Goal: Task Accomplishment & Management: Manage account settings

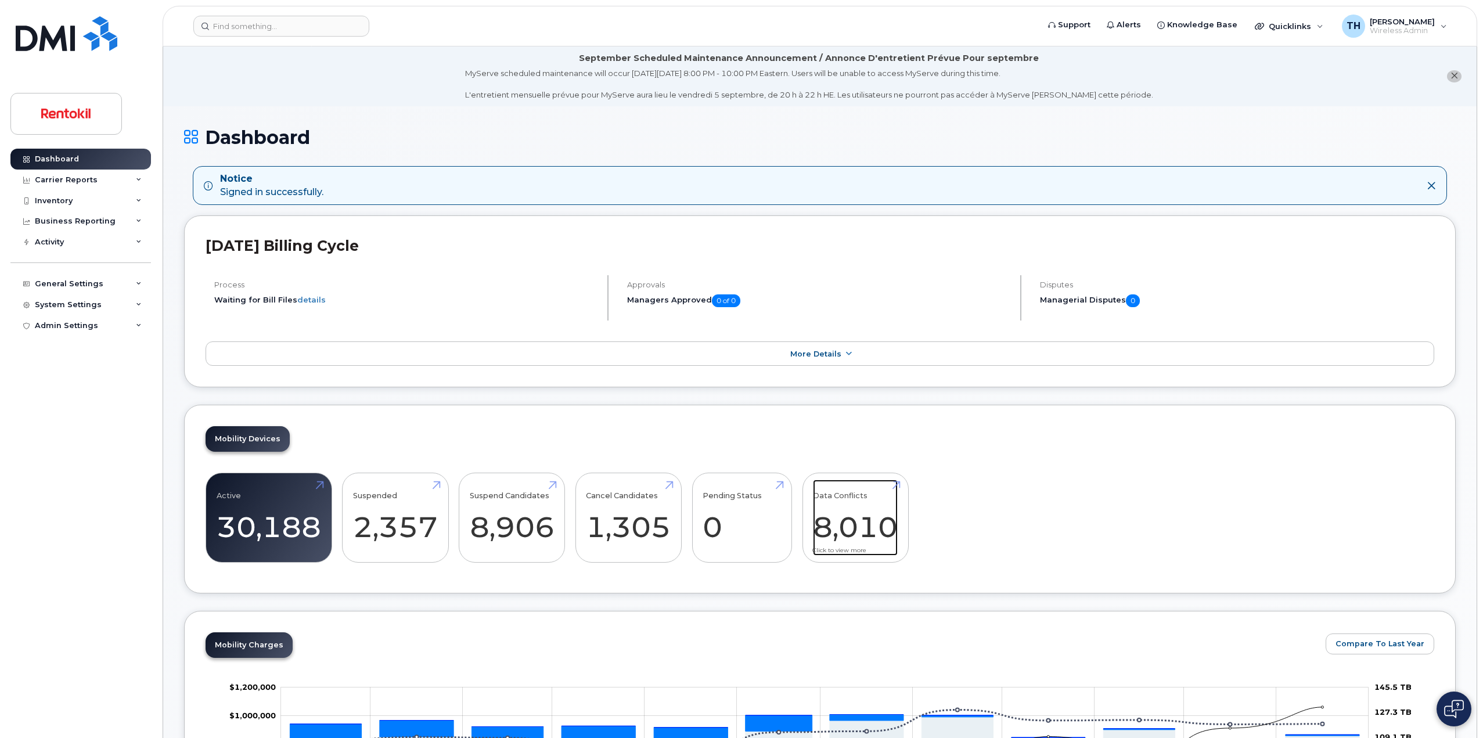
click at [894, 484] on link "Data Conflicts 8,010" at bounding box center [855, 518] width 85 height 77
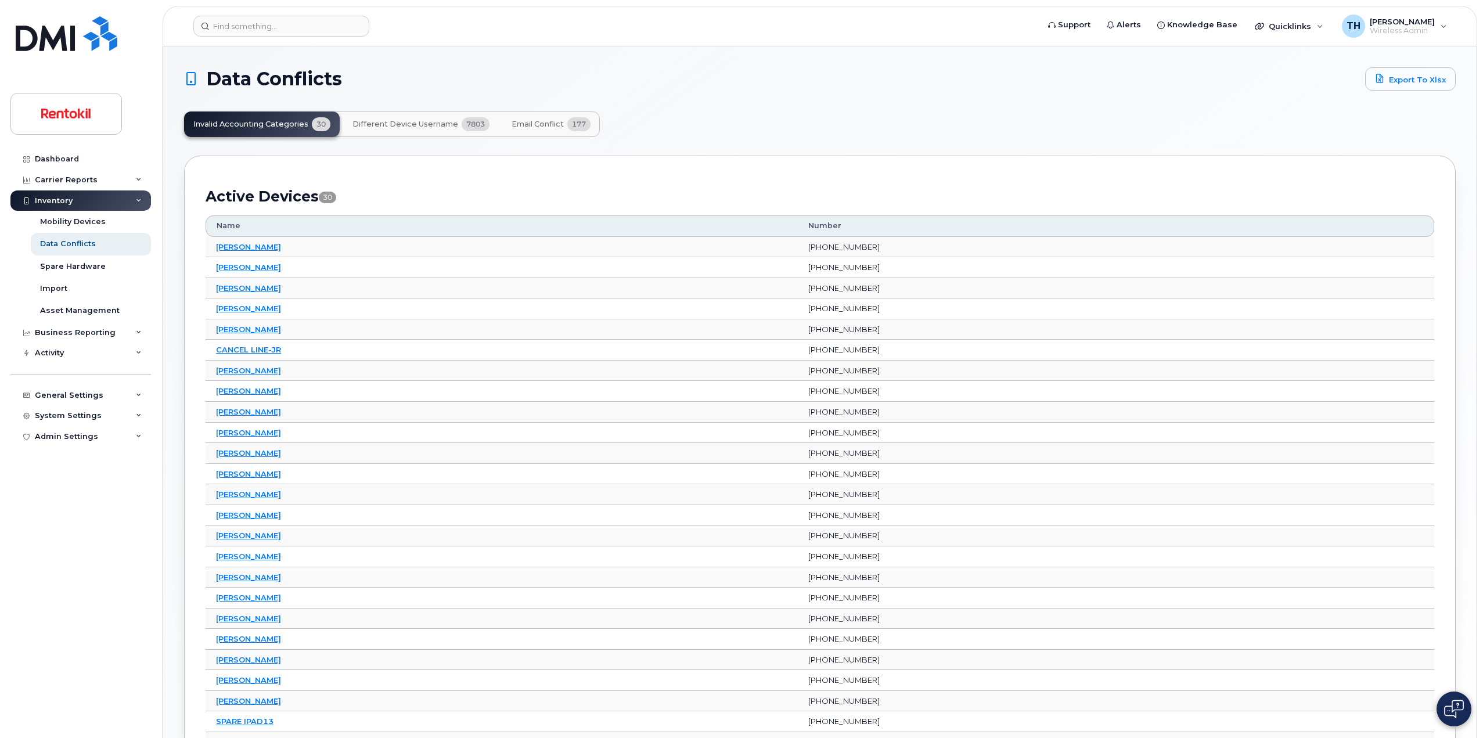
click at [561, 128] on button "Email Conflict 177" at bounding box center [551, 124] width 98 height 26
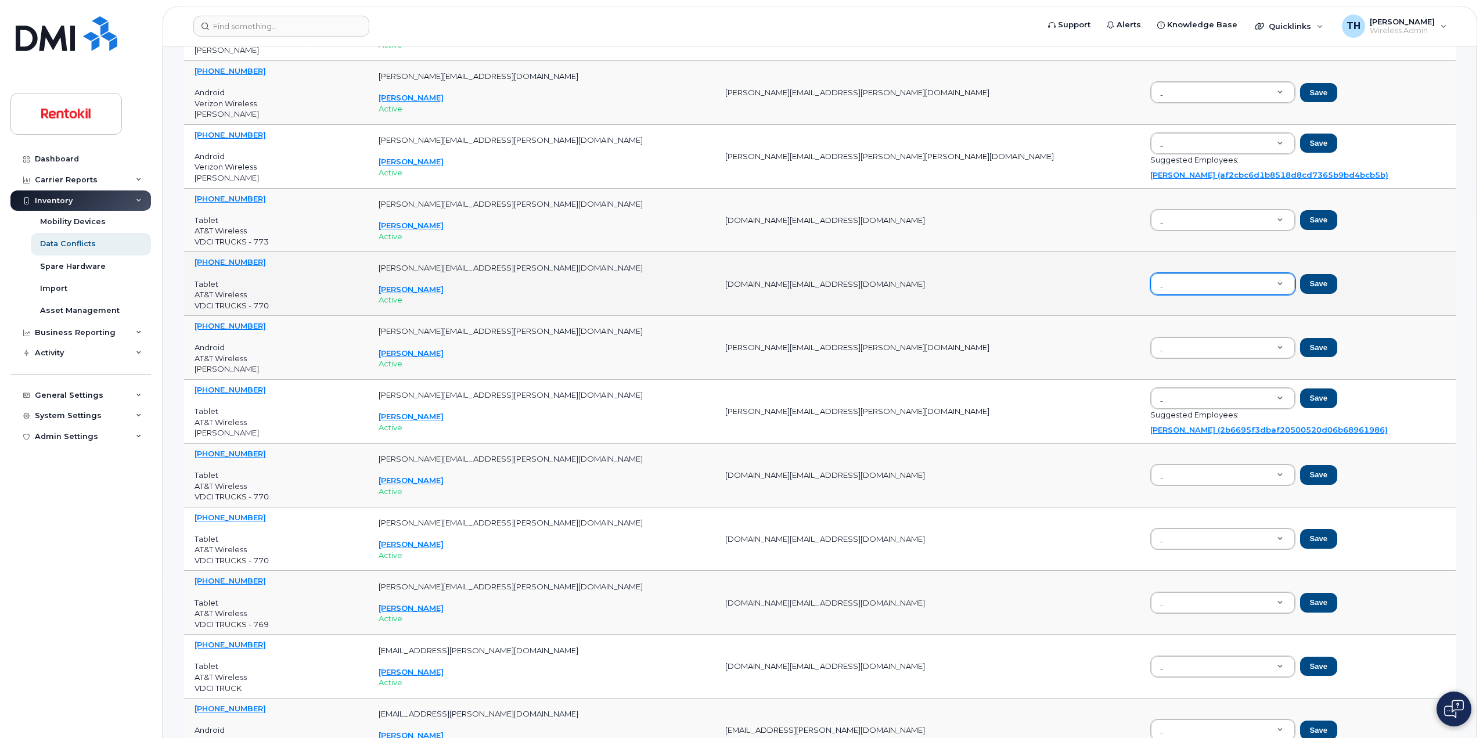
scroll to position [465, 0]
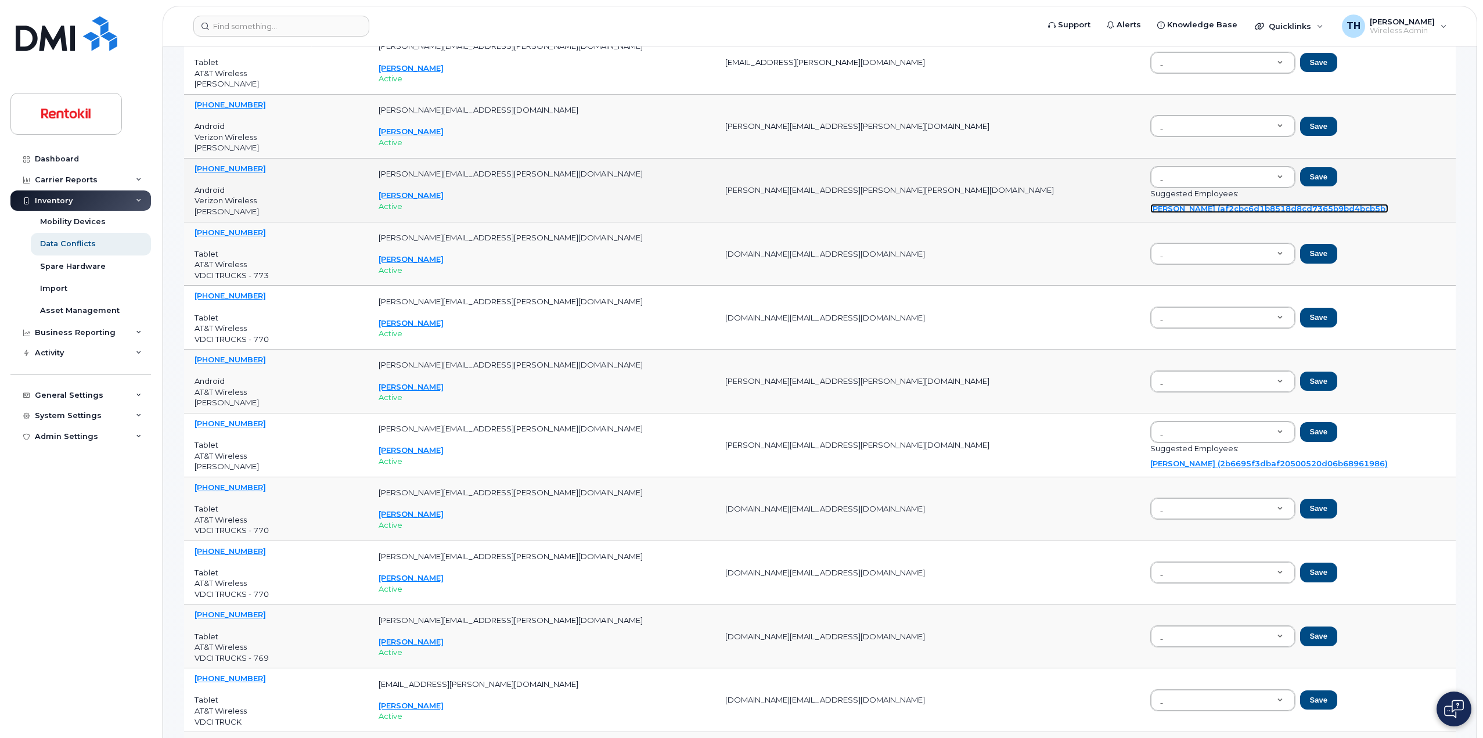
click at [1150, 209] on link "Joshua Stout (af2cbc6d1b8518d8cd7365b9bd4bcb5b)" at bounding box center [1269, 208] width 238 height 9
type input "af2cbc6d1b8518d8cd7365b9bd4bcb5b"
click at [1300, 172] on button "Save" at bounding box center [1318, 177] width 37 height 20
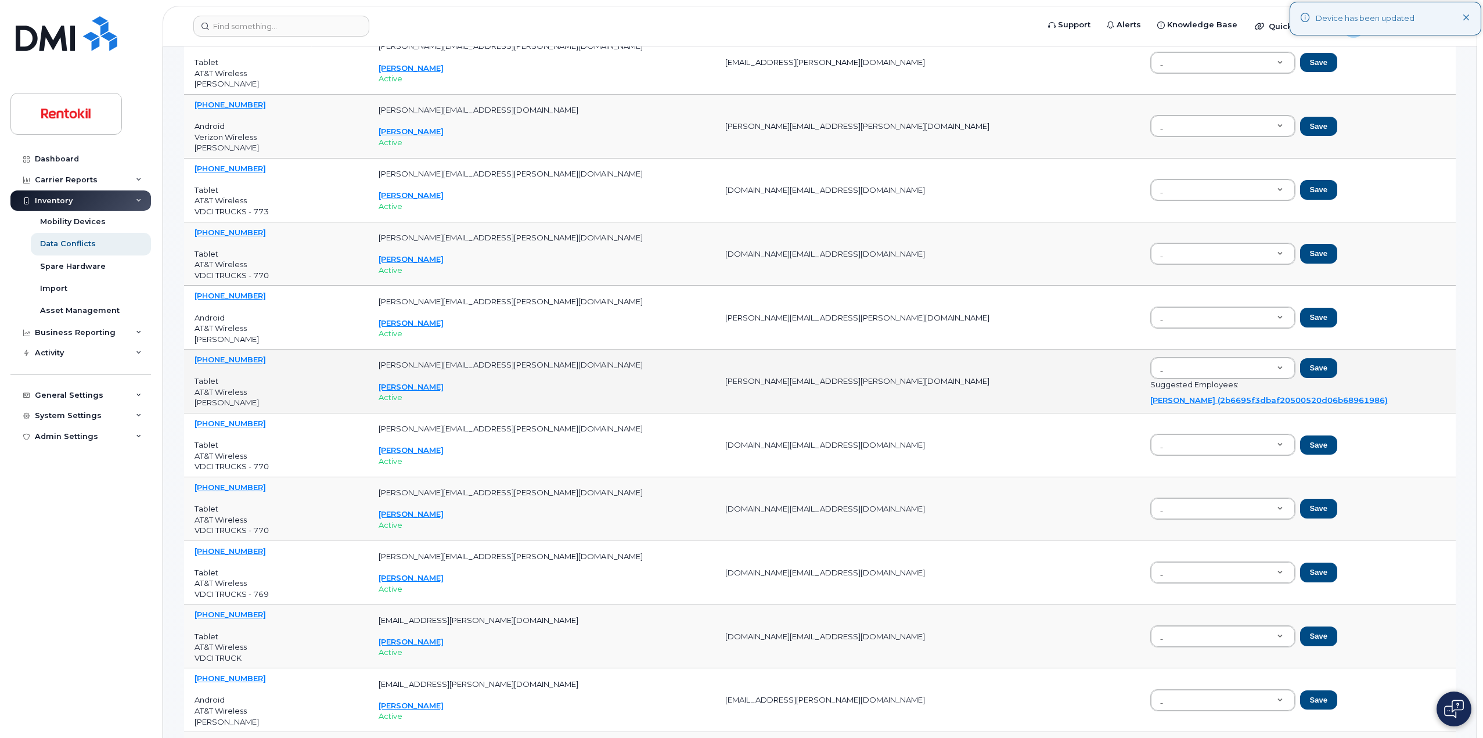
click at [1155, 405] on div "Megan Arvin (2b6695f3dbaf20500520d06b68961986)" at bounding box center [1297, 400] width 295 height 11
click at [1178, 401] on link "Megan Arvin (2b6695f3dbaf20500520d06b68961986)" at bounding box center [1268, 399] width 237 height 9
type input "2b6695f3dbaf20500520d06b68961986"
click at [1300, 371] on button "Save" at bounding box center [1318, 368] width 37 height 20
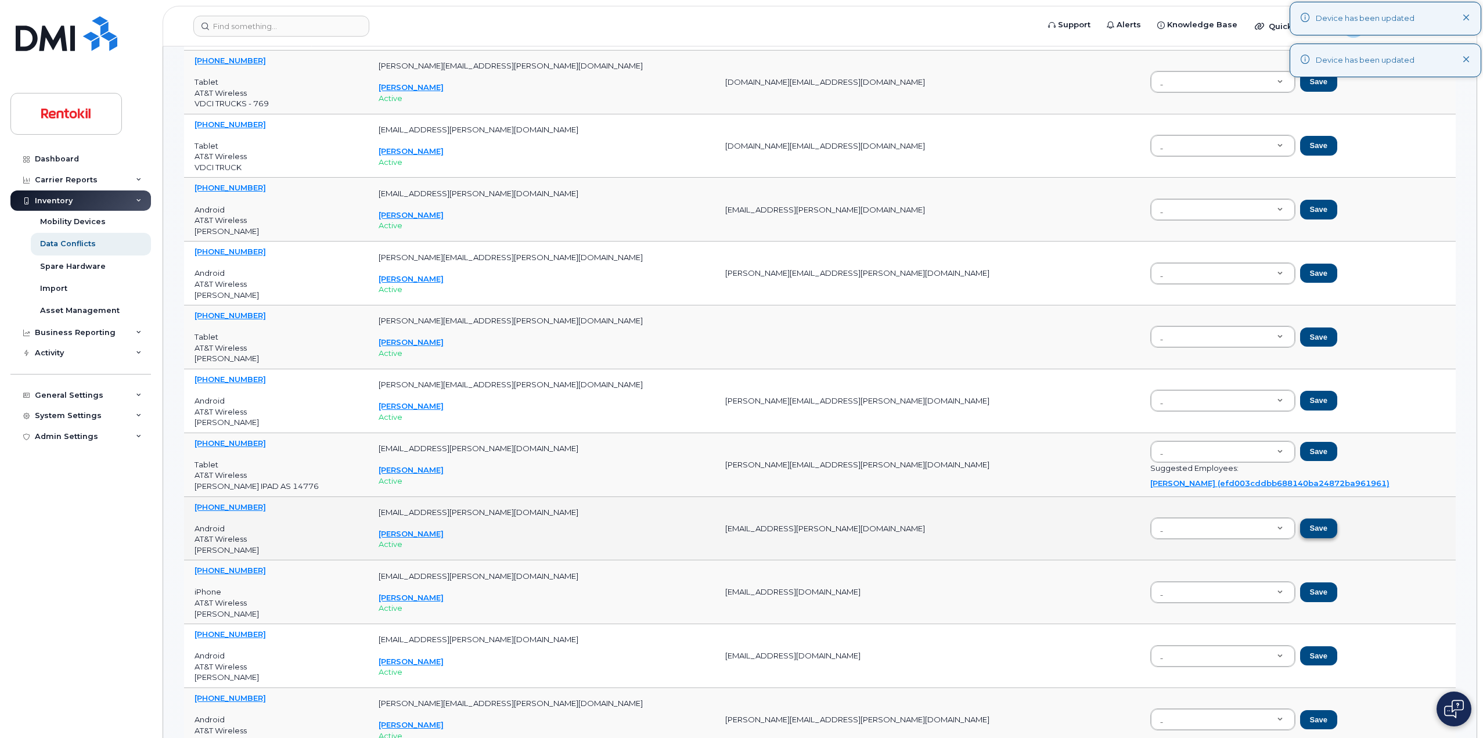
scroll to position [1045, 0]
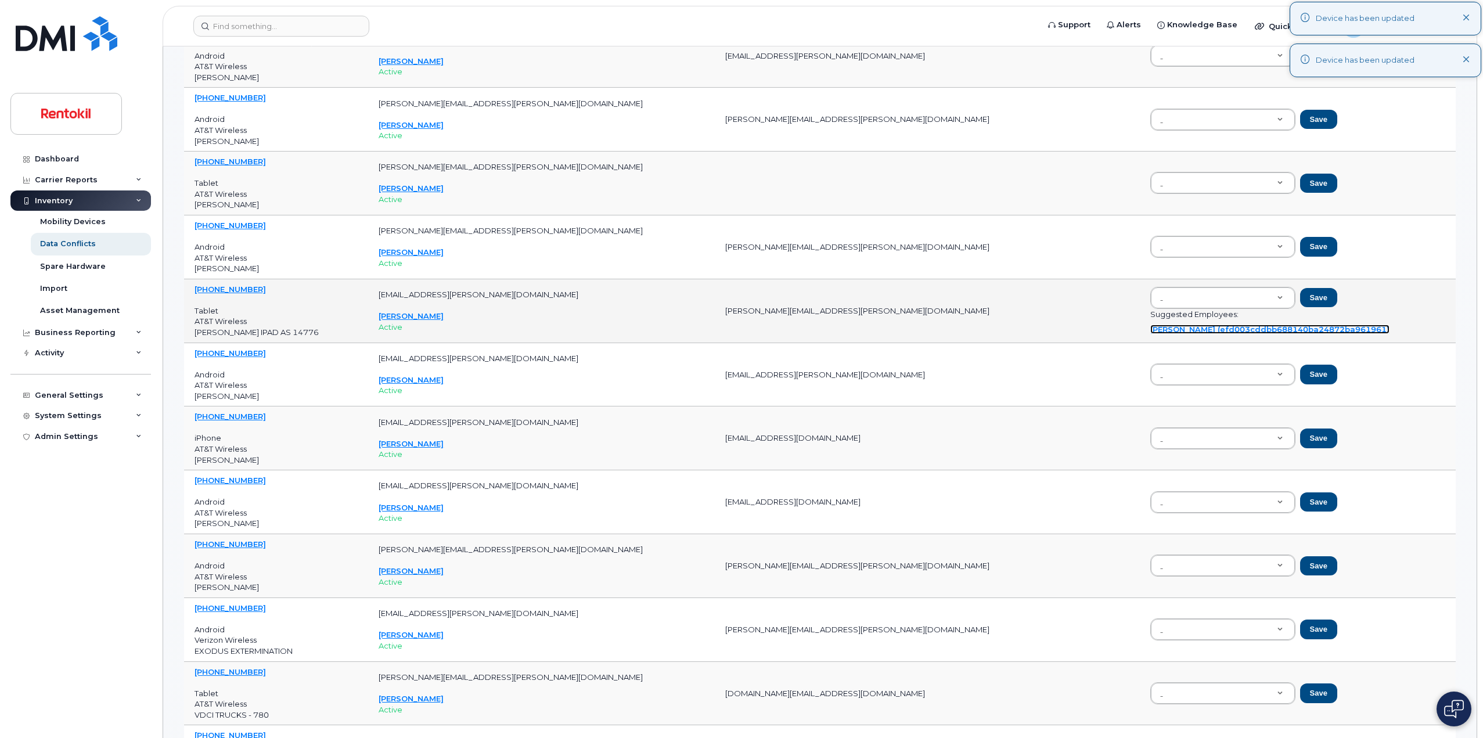
click at [1220, 325] on link "Kameron Irvin (efd003cddbb688140ba24872ba961961)" at bounding box center [1269, 329] width 239 height 9
type input "efd003cddbb688140ba24872ba961961"
click at [1300, 307] on button "Save" at bounding box center [1318, 298] width 37 height 20
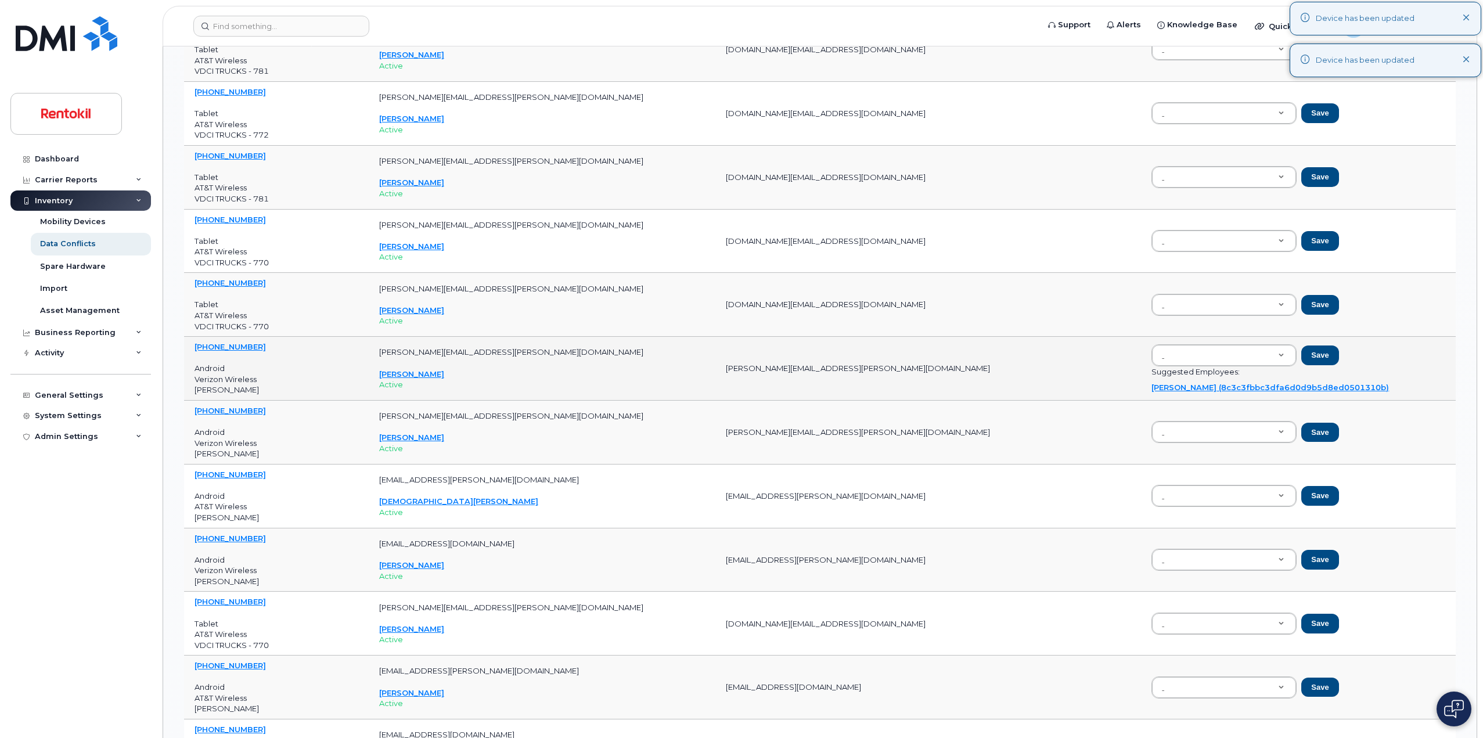
scroll to position [4239, 0]
click at [1151, 390] on link "Jonathan Jimenez (8c3c3fbbc3dfa6d0d9b5d8ed0501310b)" at bounding box center [1269, 387] width 237 height 9
type input "8c3c3fbbc3dfa6d0d9b5d8ed0501310b"
click at [1301, 363] on button "Save" at bounding box center [1319, 356] width 37 height 20
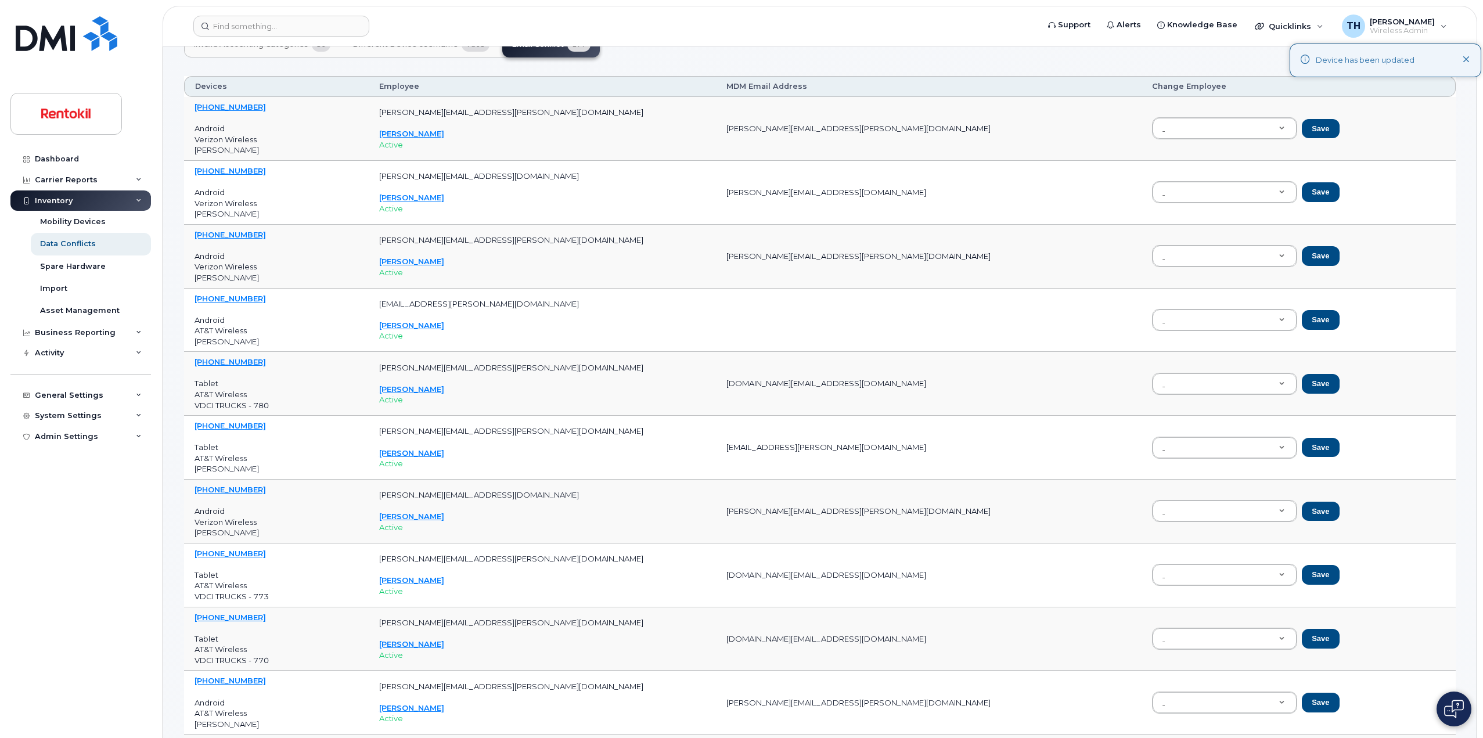
scroll to position [0, 0]
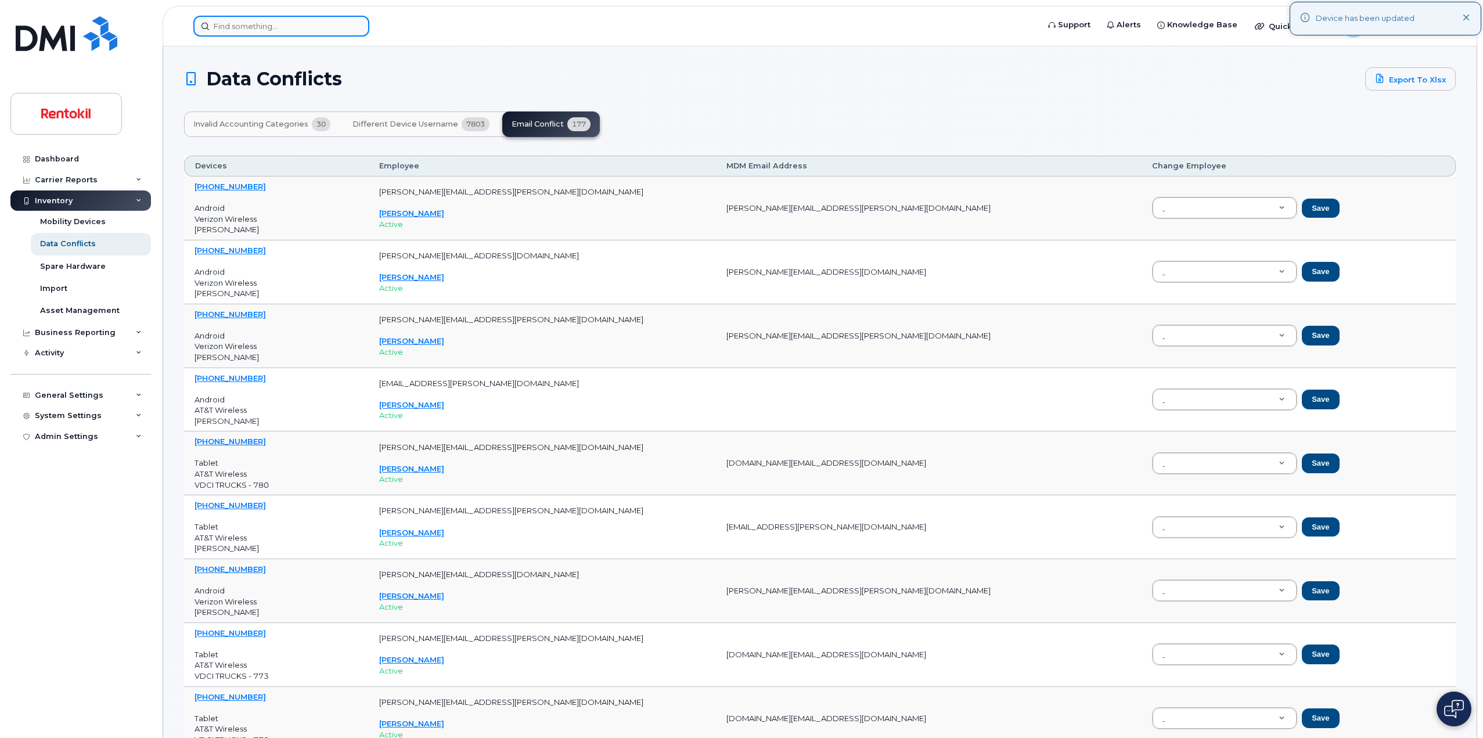
click at [261, 25] on input at bounding box center [281, 26] width 176 height 21
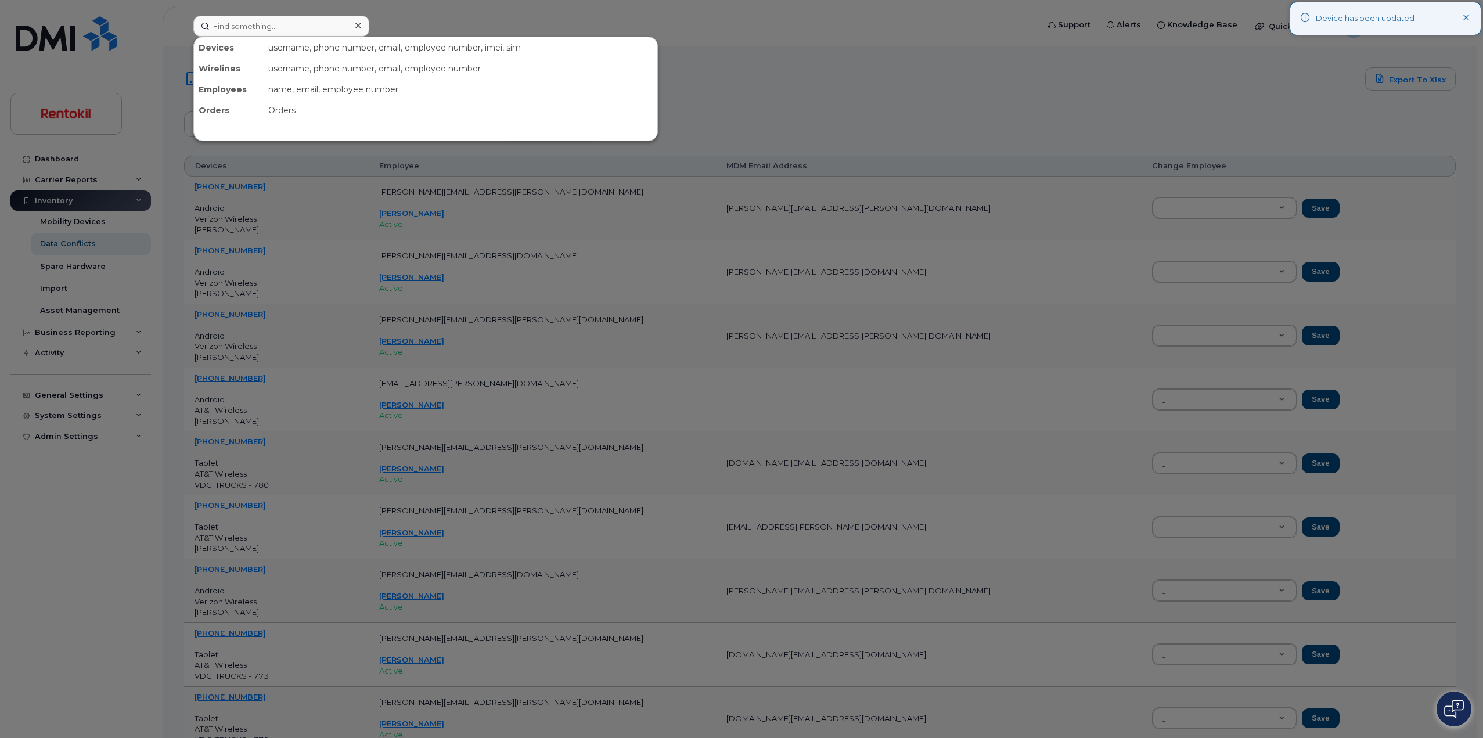
click at [560, 18] on div at bounding box center [741, 369] width 1483 height 738
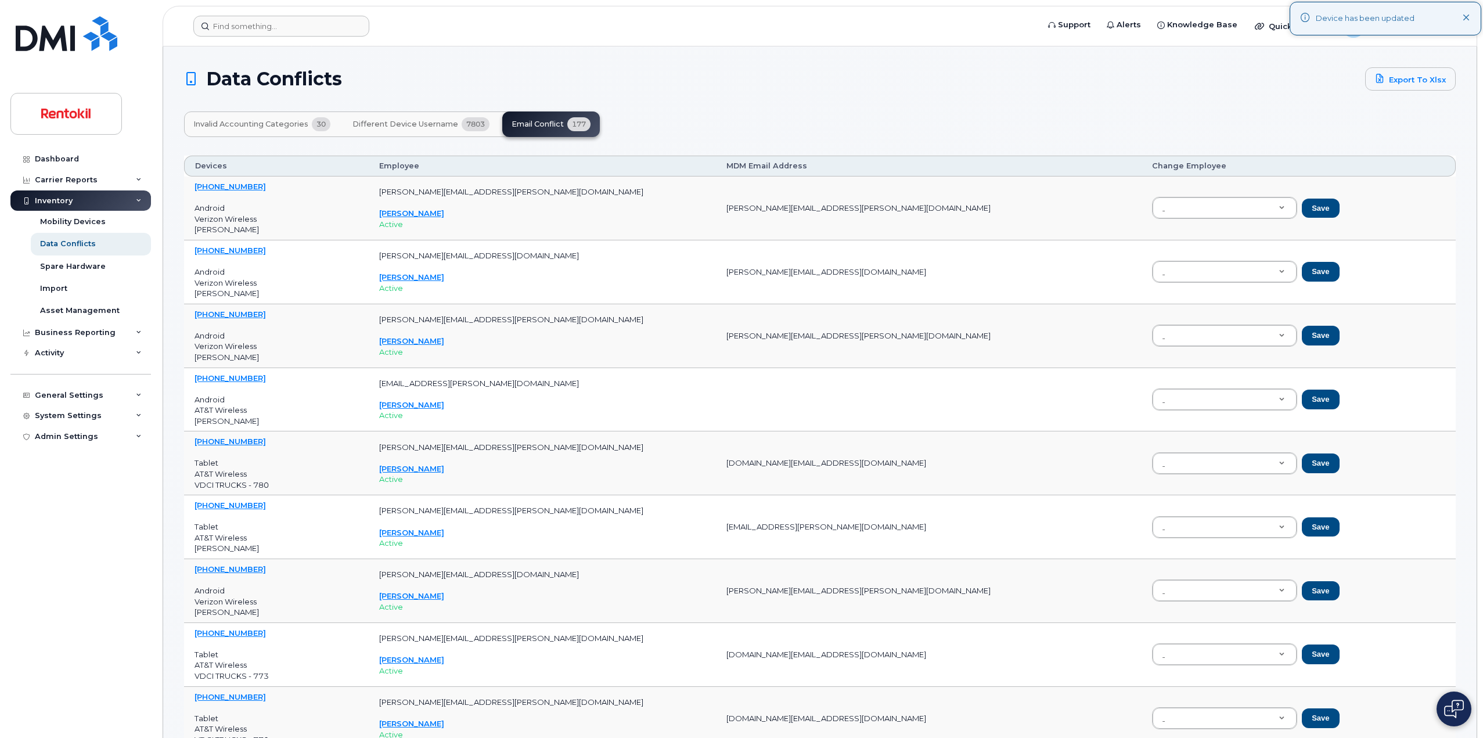
click at [329, 37] on header "Support Alerts Knowledge Base Quicklinks Suspend / Cancel Device Change SIM Car…" at bounding box center [820, 26] width 1315 height 41
click at [328, 29] on input at bounding box center [281, 26] width 176 height 21
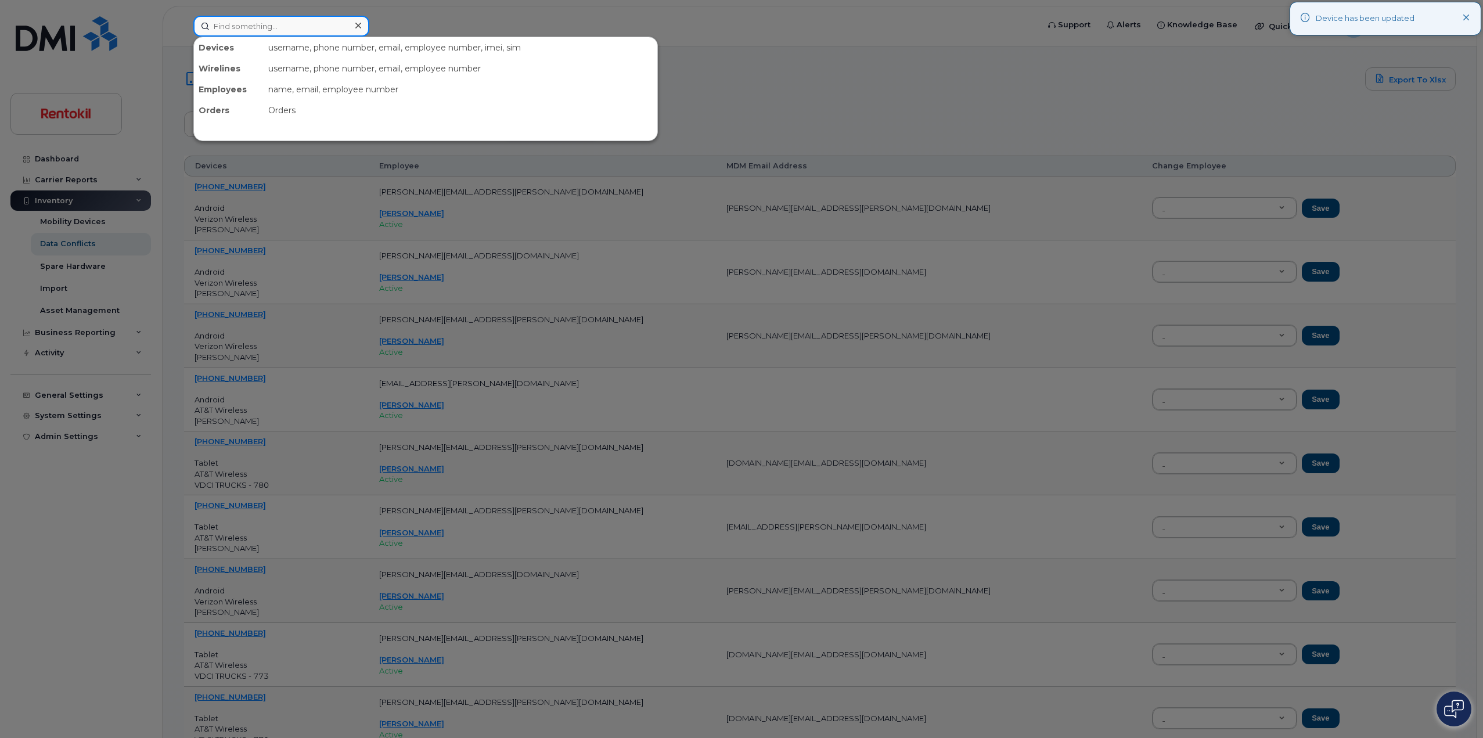
paste input "201-819-3517"
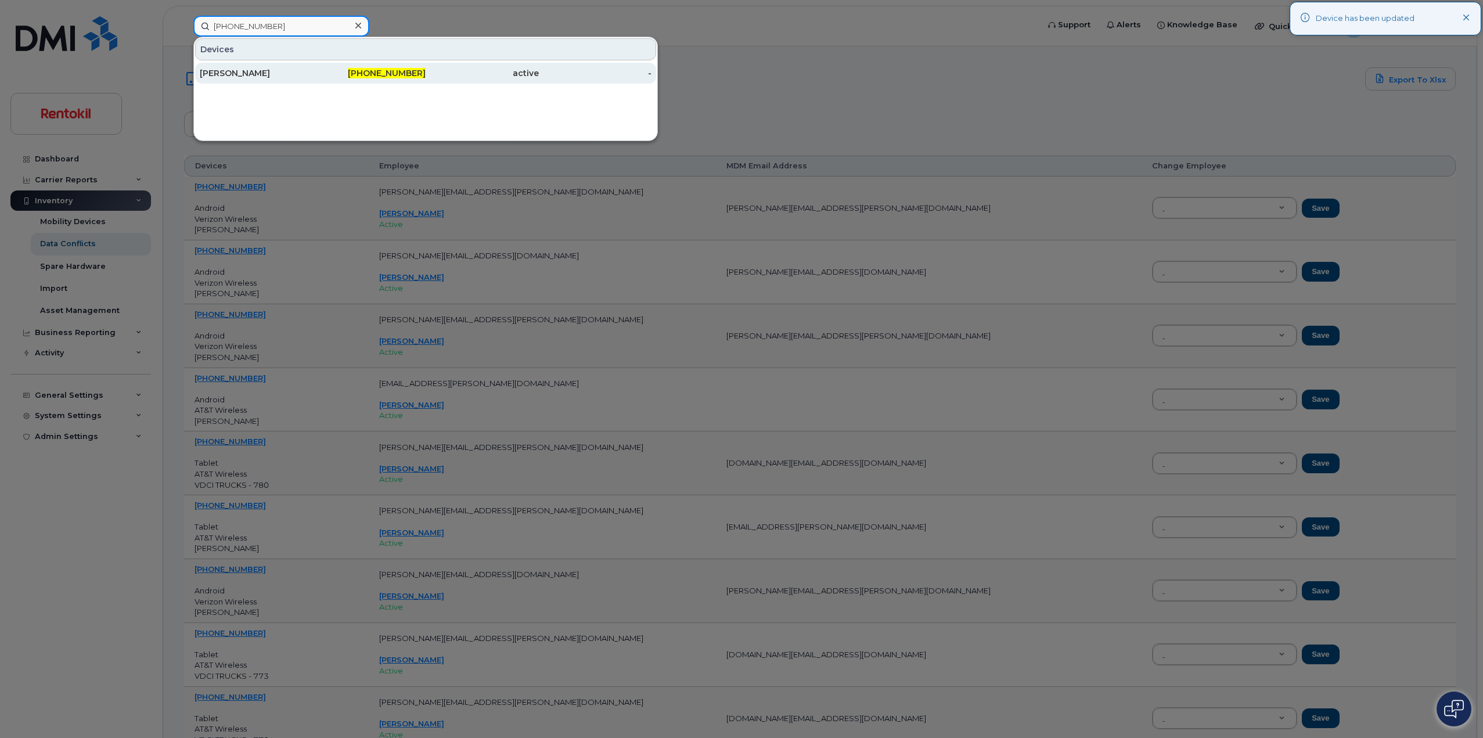
type input "201-819-3517"
click at [329, 71] on div "201-819-3517" at bounding box center [369, 73] width 113 height 12
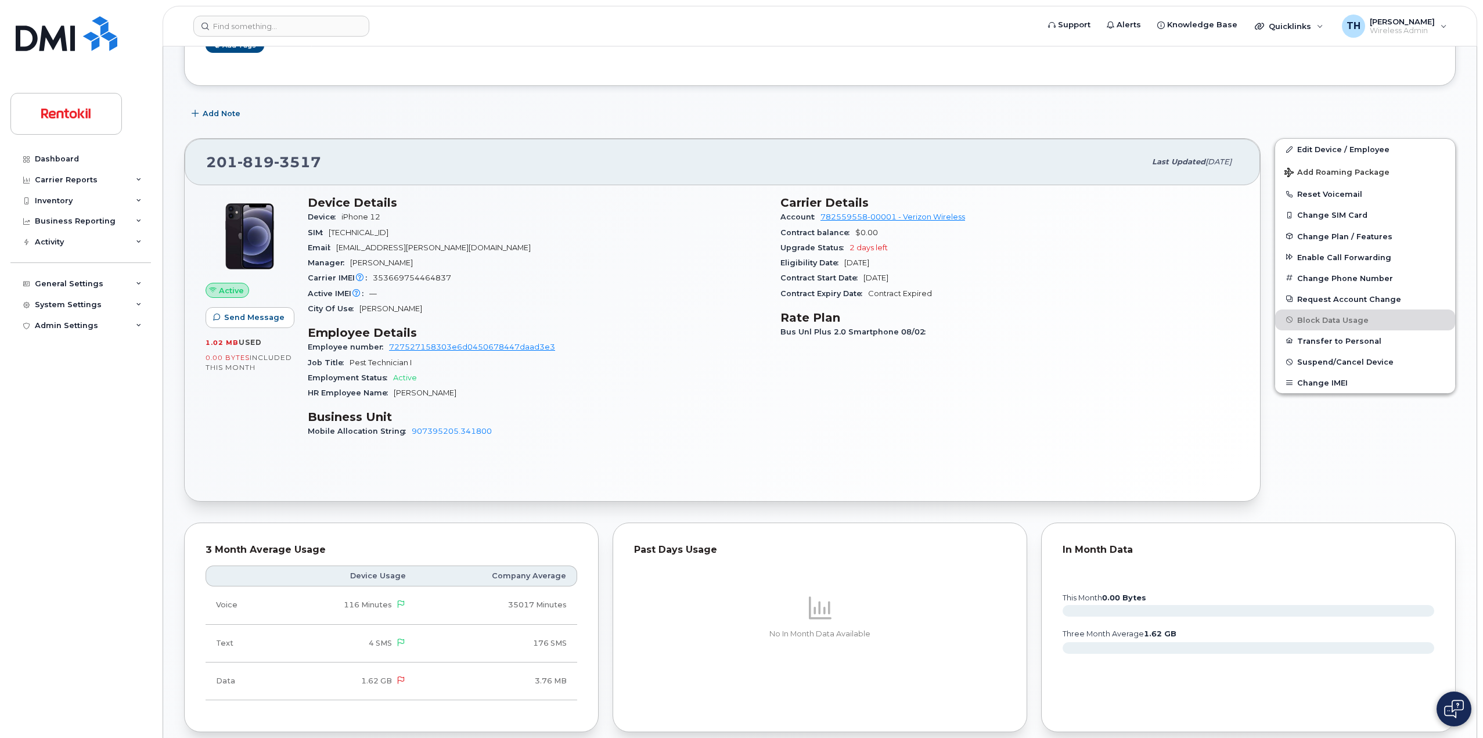
scroll to position [174, 0]
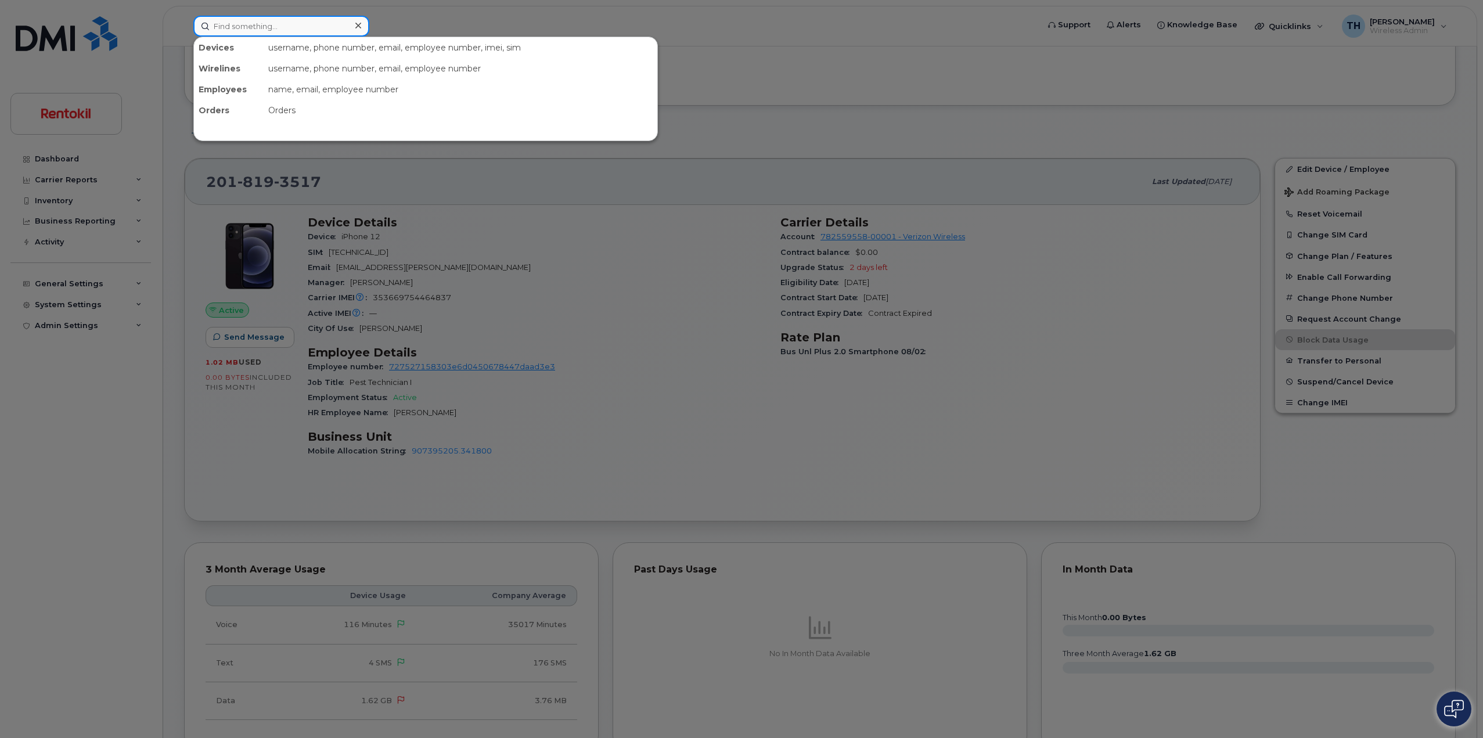
click at [290, 33] on input at bounding box center [281, 26] width 176 height 21
paste input "862-505-5379"
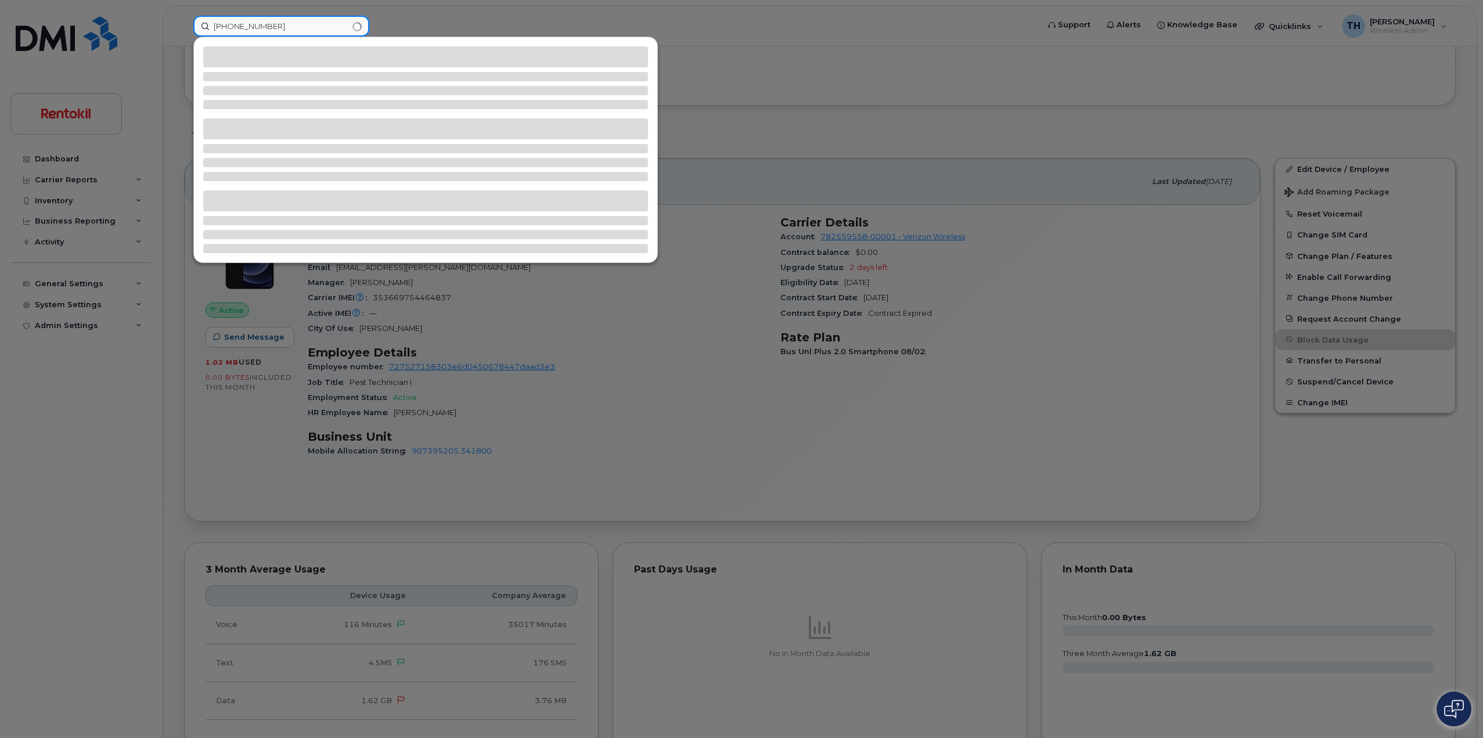
click at [305, 29] on input "862-505-5379" at bounding box center [281, 26] width 176 height 21
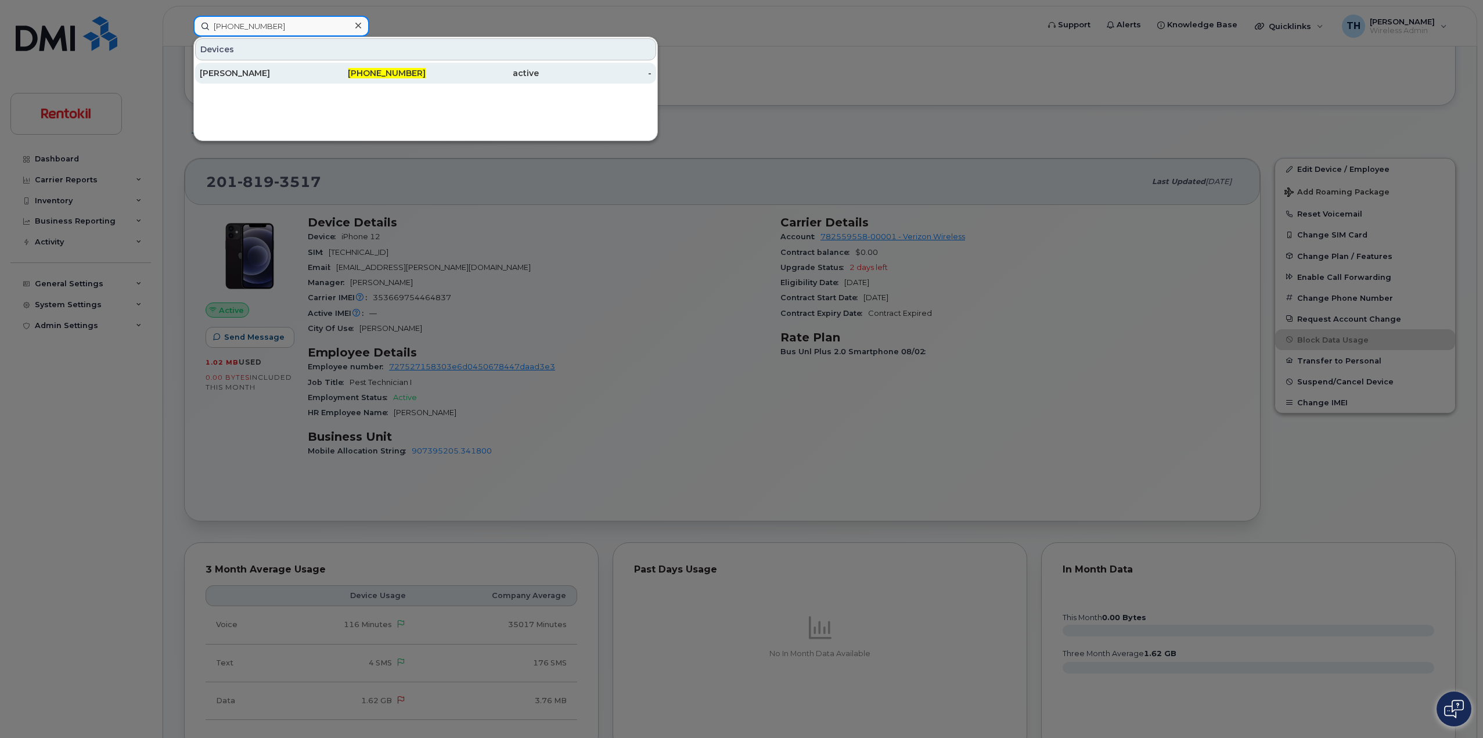
type input "862-505-5379"
click at [315, 70] on div "862-505-5379" at bounding box center [369, 73] width 113 height 12
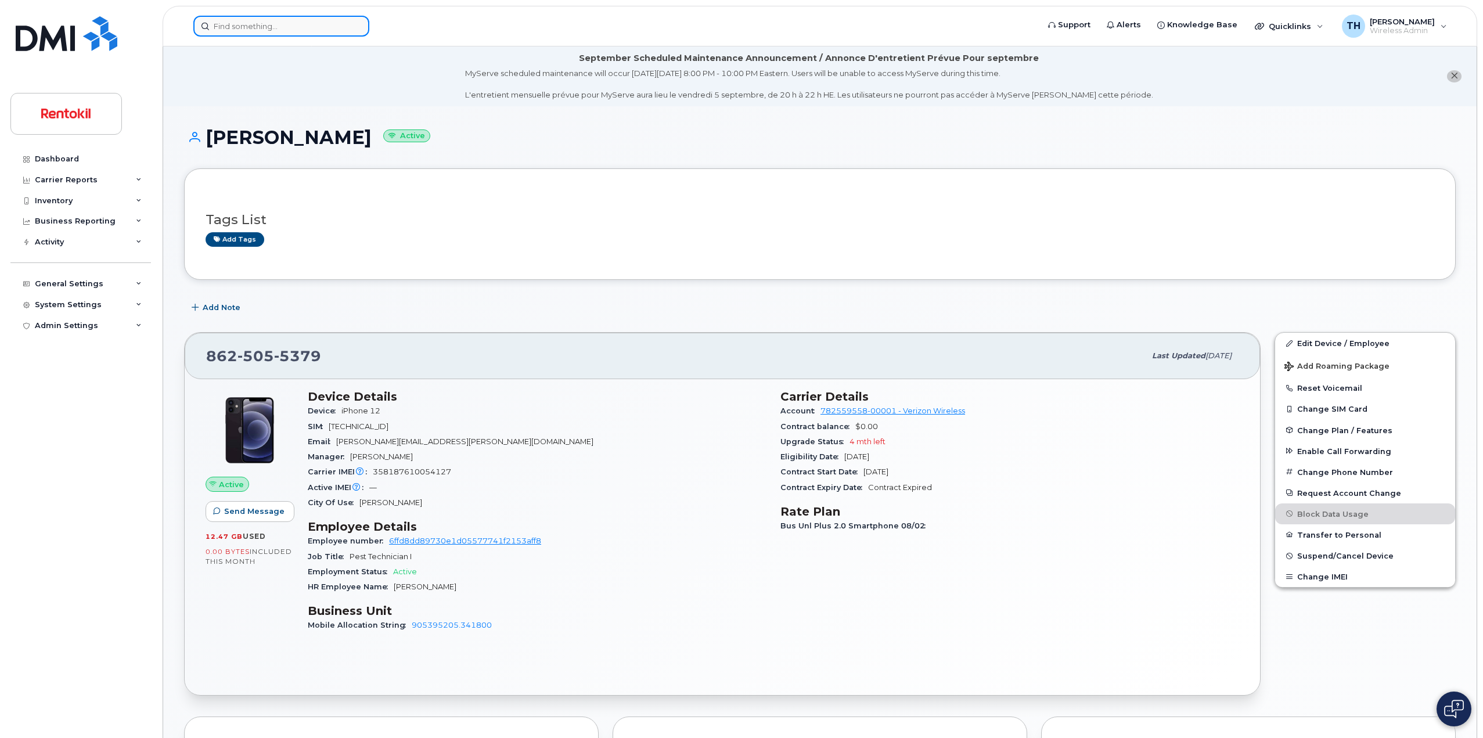
click at [334, 30] on input at bounding box center [281, 26] width 176 height 21
paste input "201-803-0481"
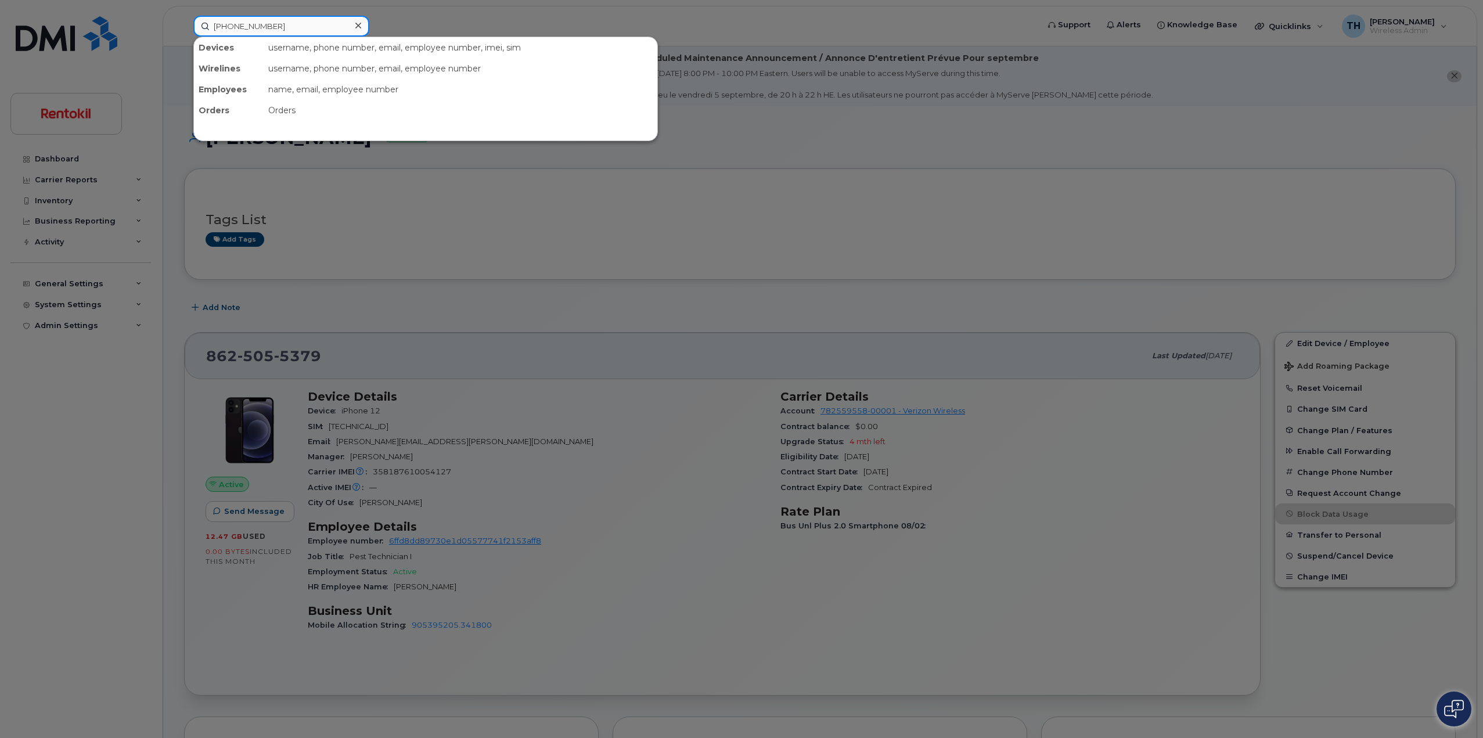
click at [336, 30] on input "201-803-0481" at bounding box center [281, 26] width 176 height 21
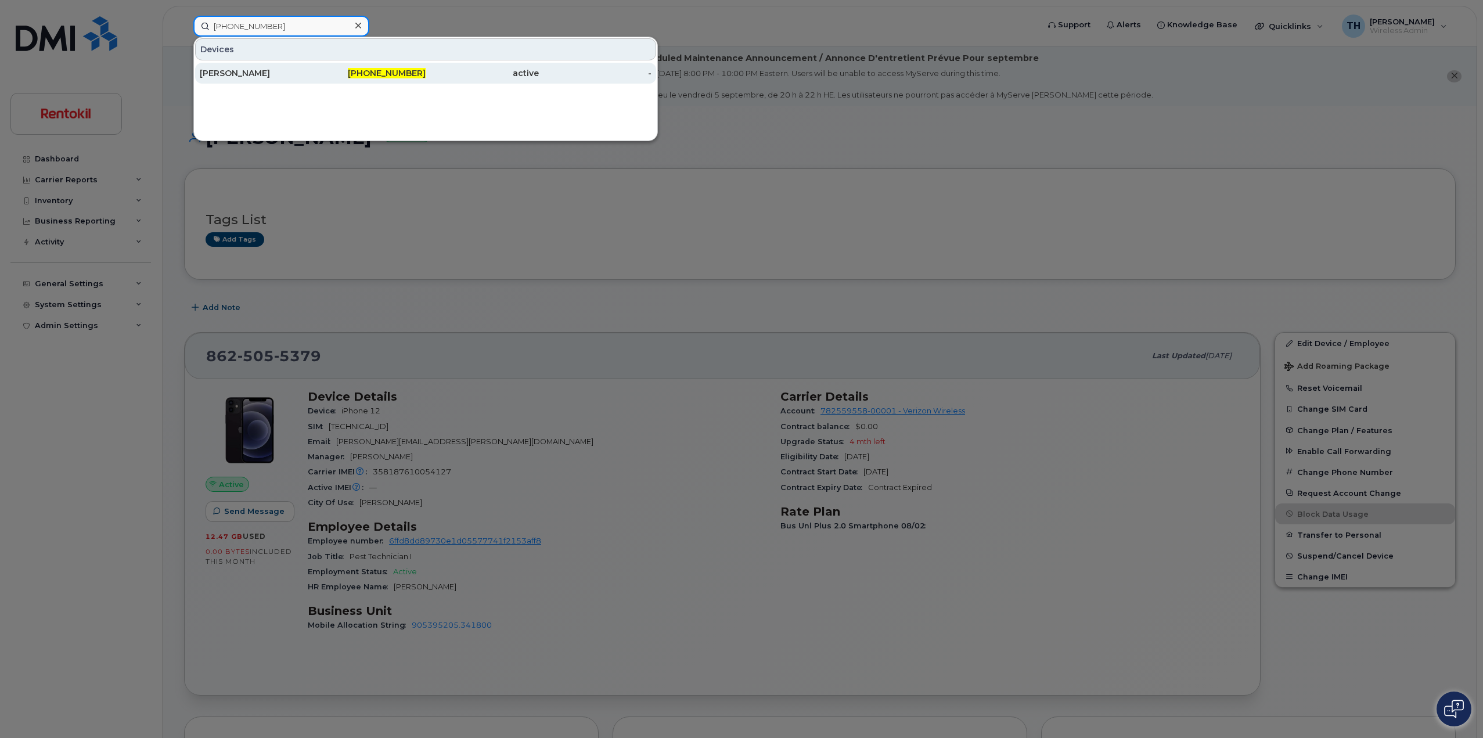
type input "201-803-0481"
click at [335, 65] on div "201-803-0481" at bounding box center [369, 73] width 113 height 21
